Goal: Register for event/course

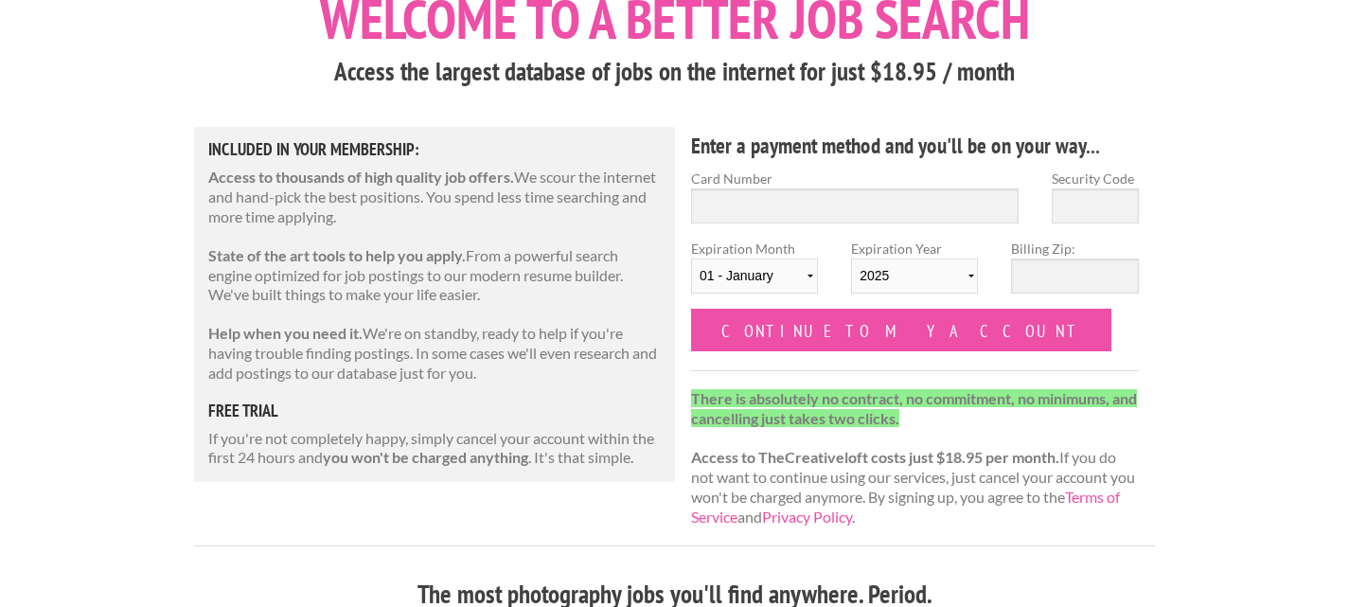
scroll to position [189, 0]
